Goal: Task Accomplishment & Management: Use online tool/utility

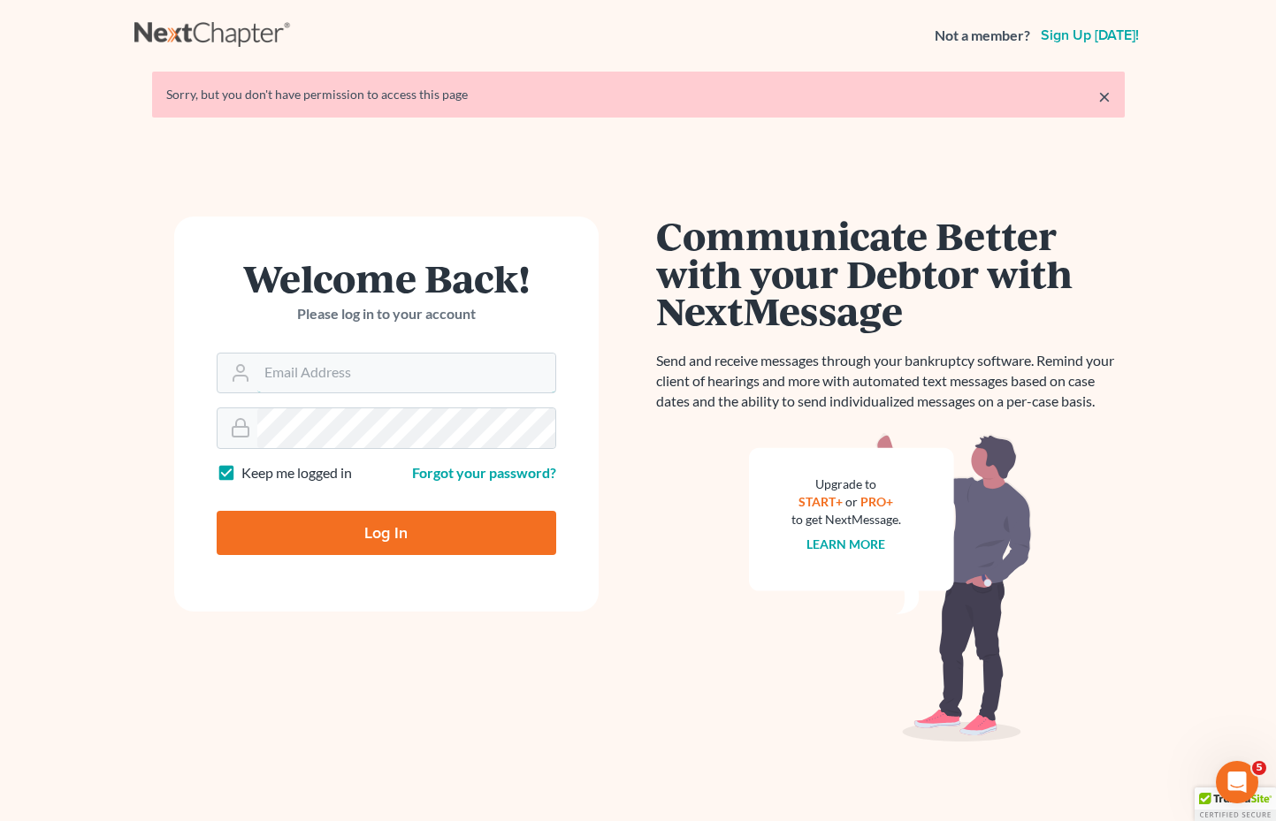
type input "[EMAIL_ADDRESS][DOMAIN_NAME]"
click at [386, 531] on input "Log In" at bounding box center [387, 533] width 340 height 44
type input "Thinking..."
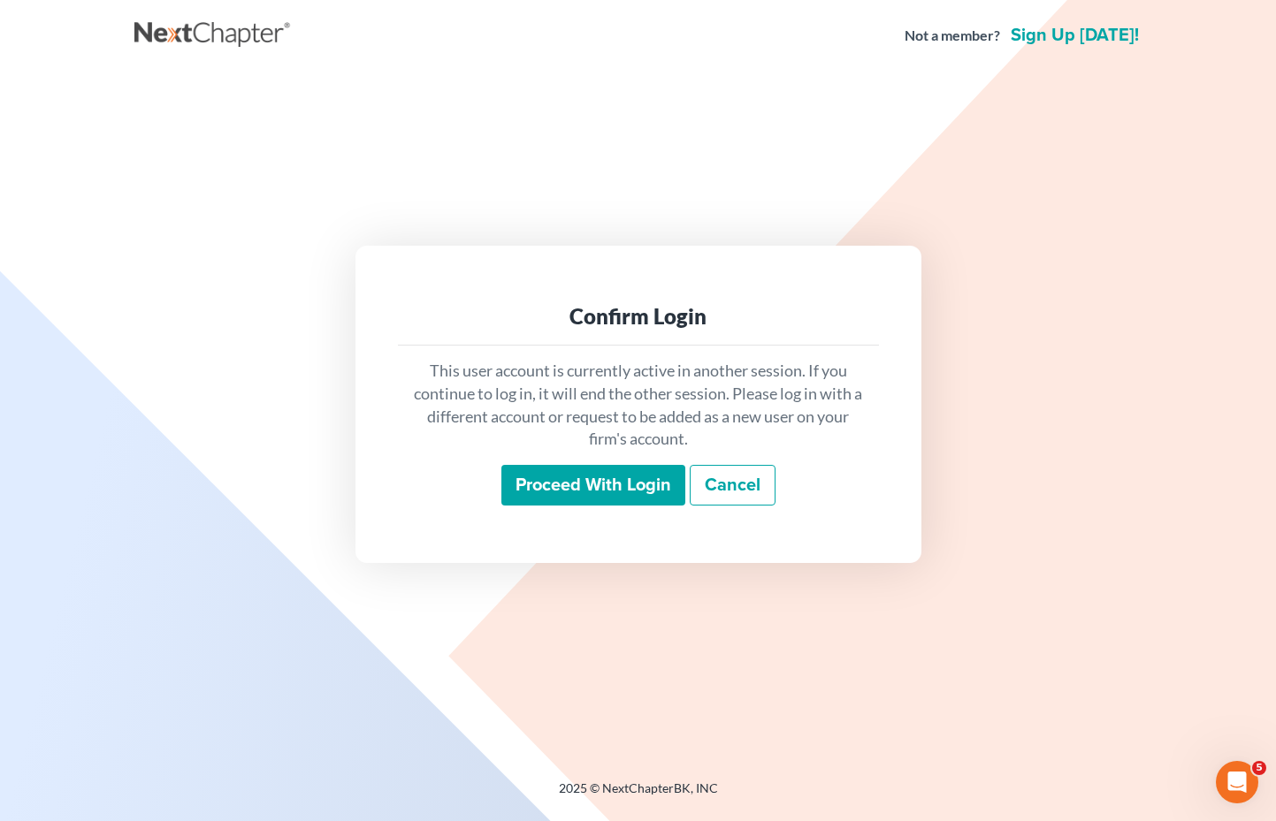
click at [671, 483] on input "Proceed with login" at bounding box center [593, 485] width 184 height 41
